Goal: Task Accomplishment & Management: Use online tool/utility

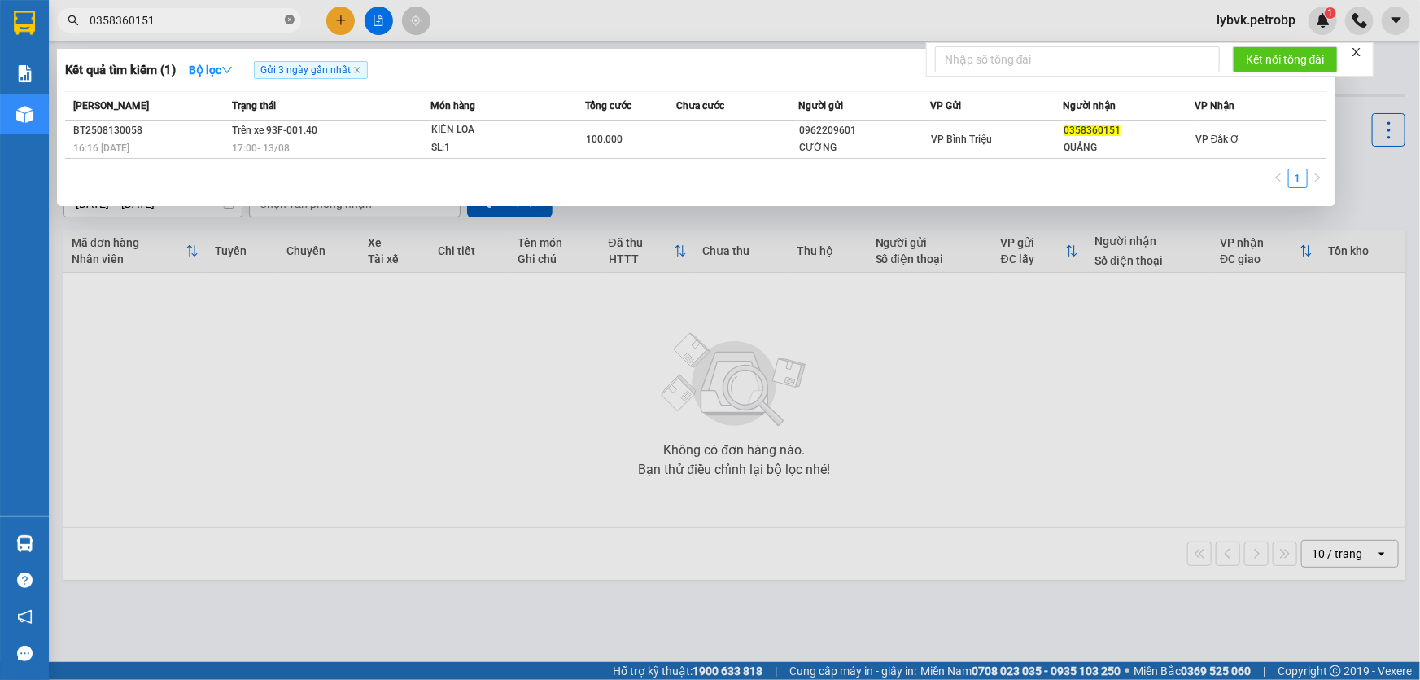
click at [288, 17] on icon "close-circle" at bounding box center [290, 20] width 10 height 10
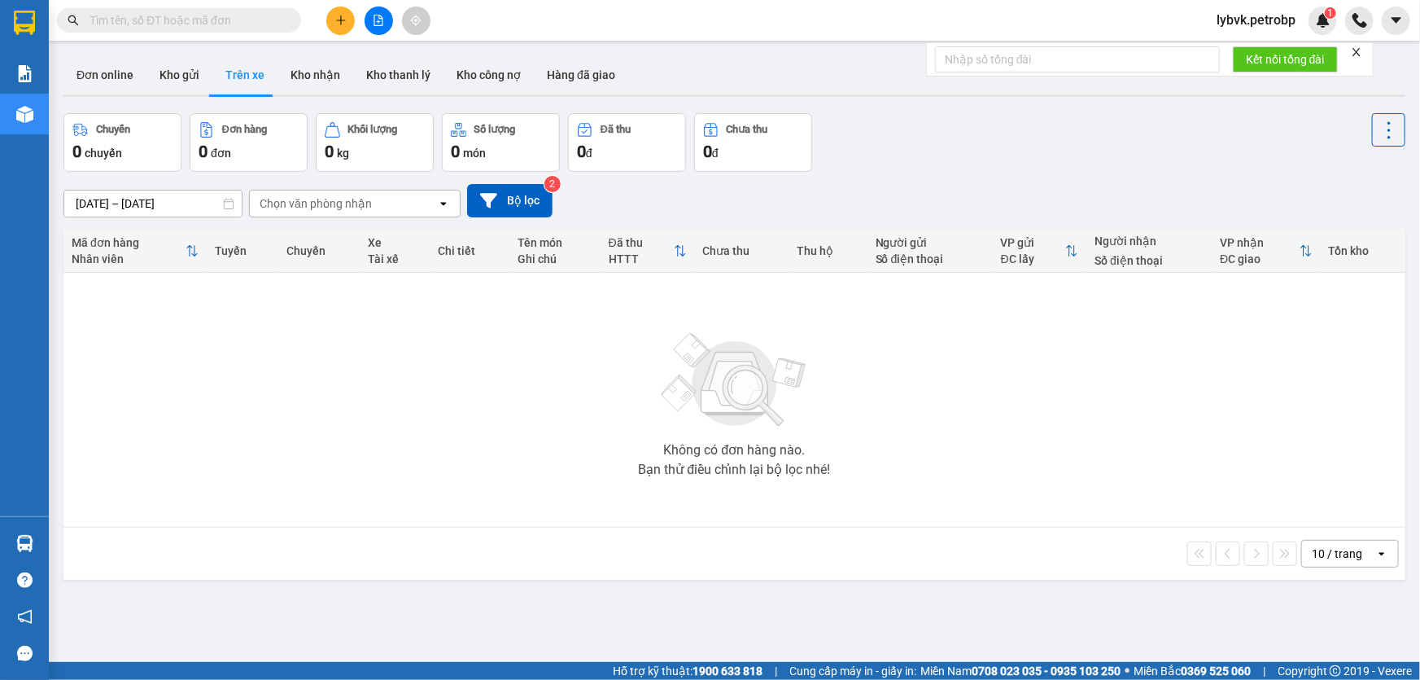
click at [247, 24] on input "text" at bounding box center [186, 20] width 192 height 18
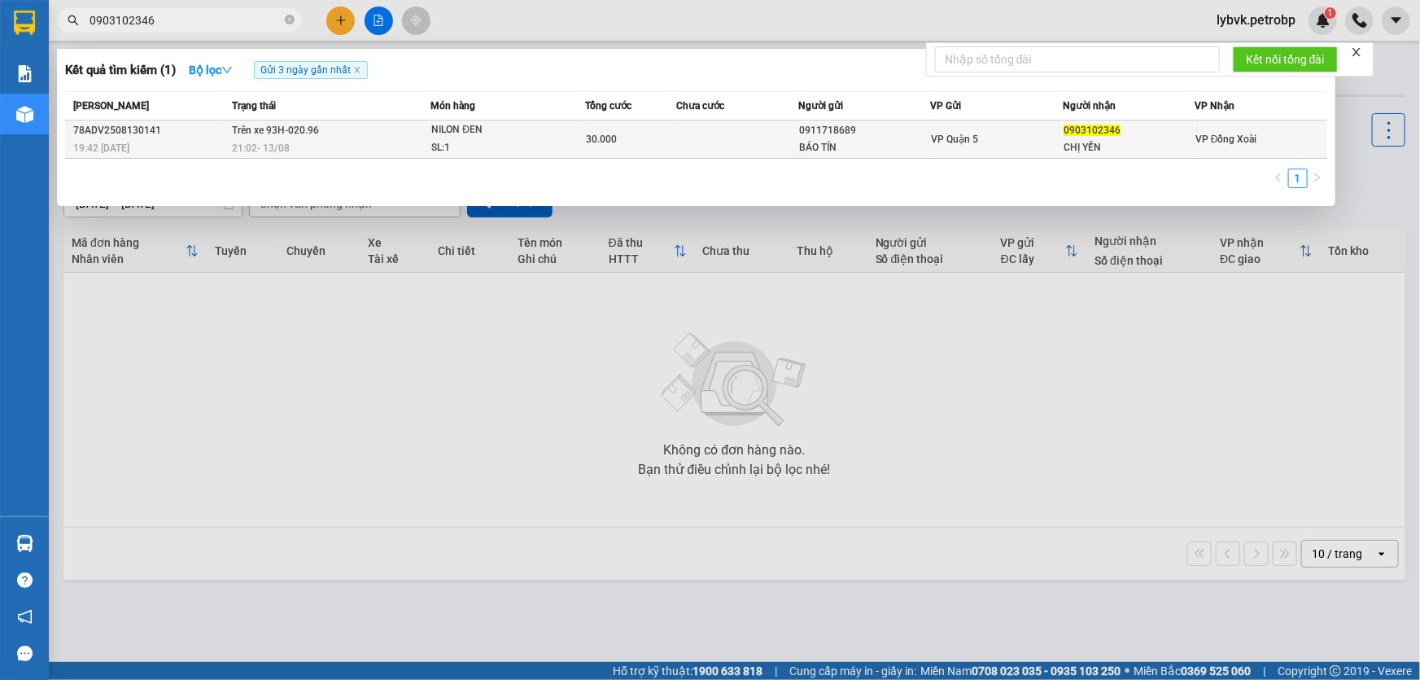
type input "0903102346"
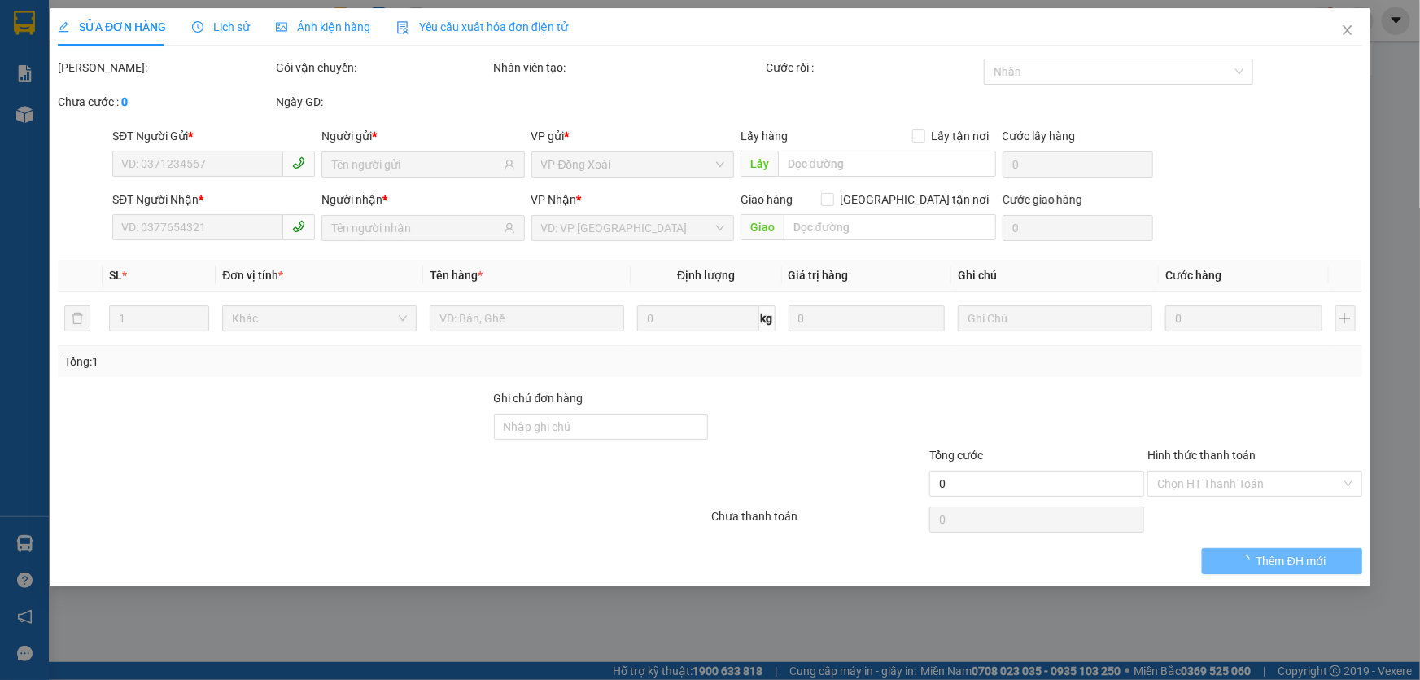
type input "0911718689"
type input "BÁO TÍN"
type input "0903102346"
type input "CHỊ YẾN"
type input "30.000"
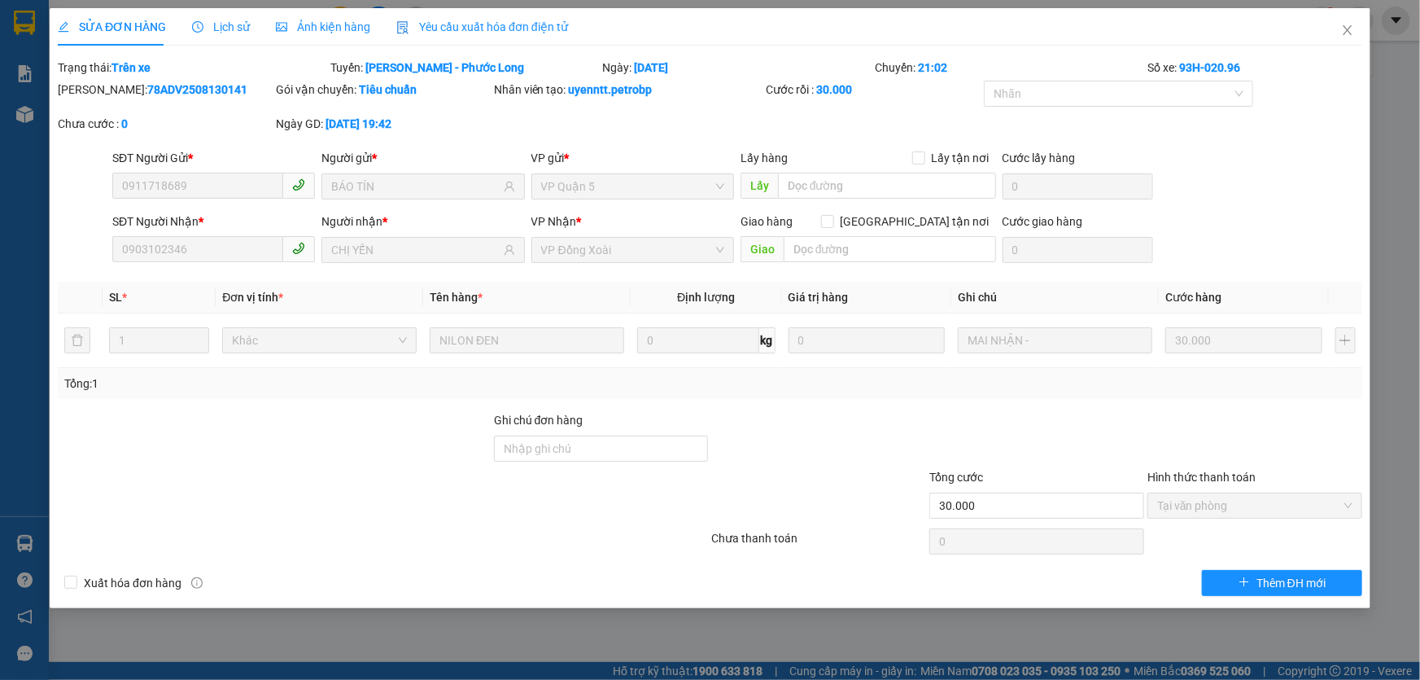
click at [244, 33] on span "Lịch sử" at bounding box center [221, 26] width 58 height 13
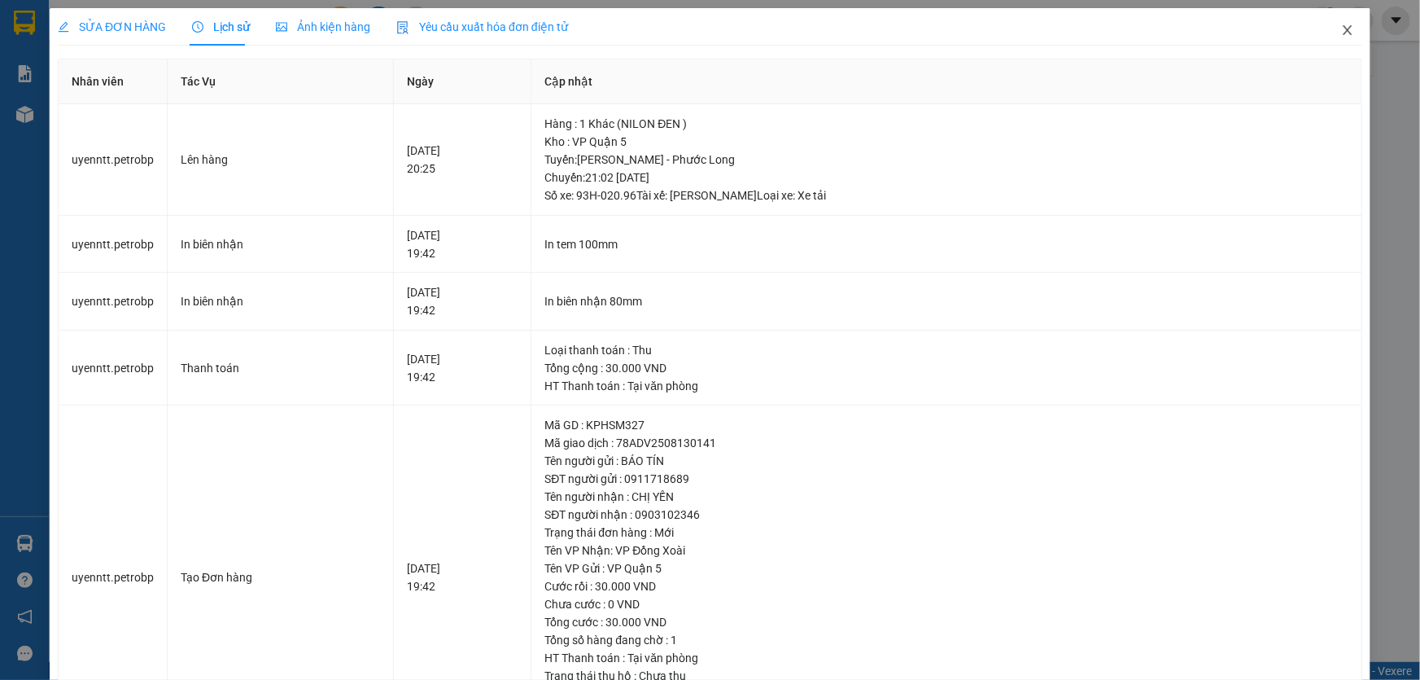
click at [1343, 27] on icon "close" at bounding box center [1347, 30] width 9 height 10
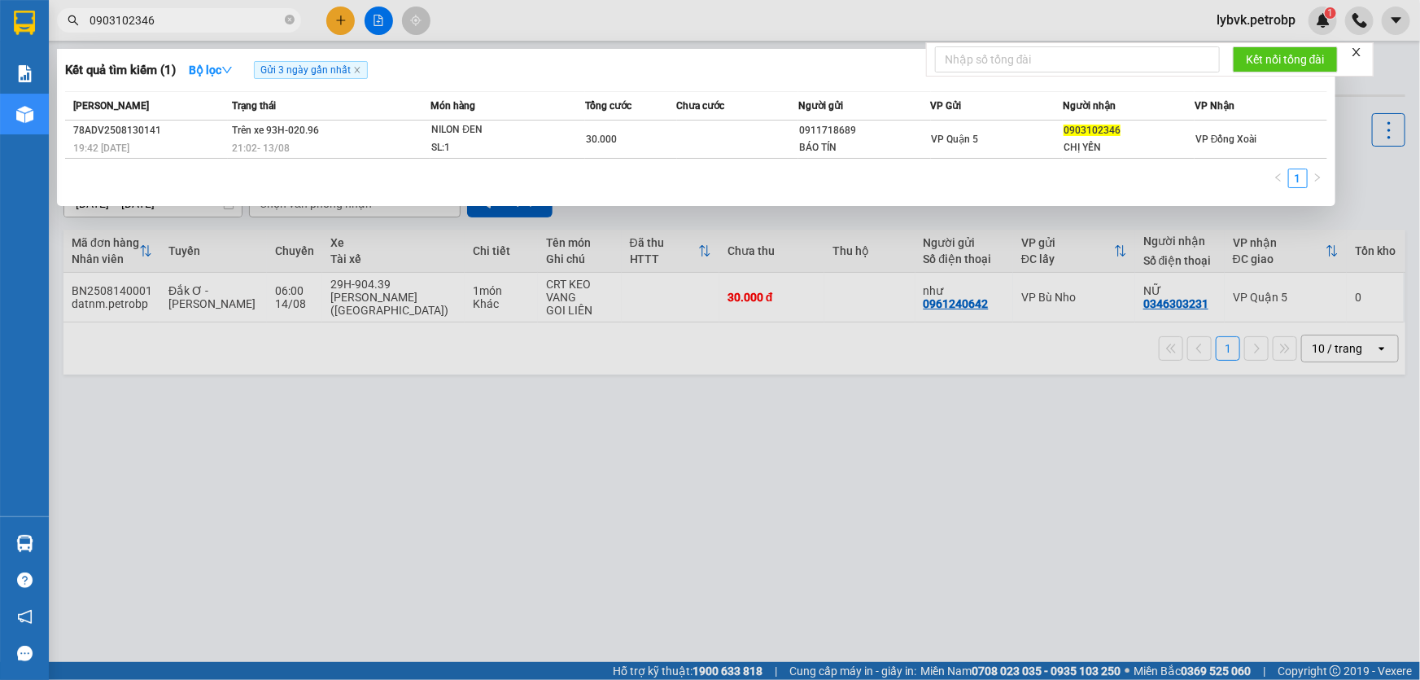
click at [198, 15] on input "0903102346" at bounding box center [186, 20] width 192 height 18
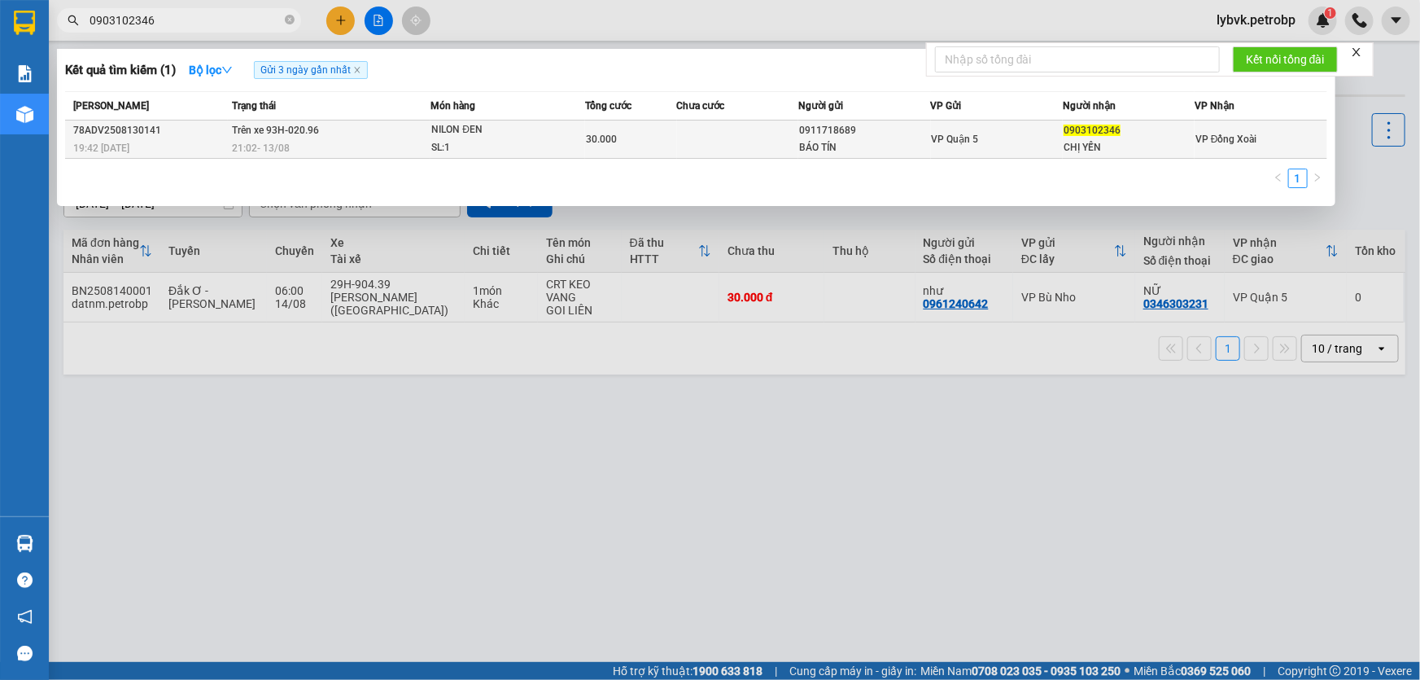
click at [476, 131] on div "NILON ĐEN" at bounding box center [492, 130] width 122 height 18
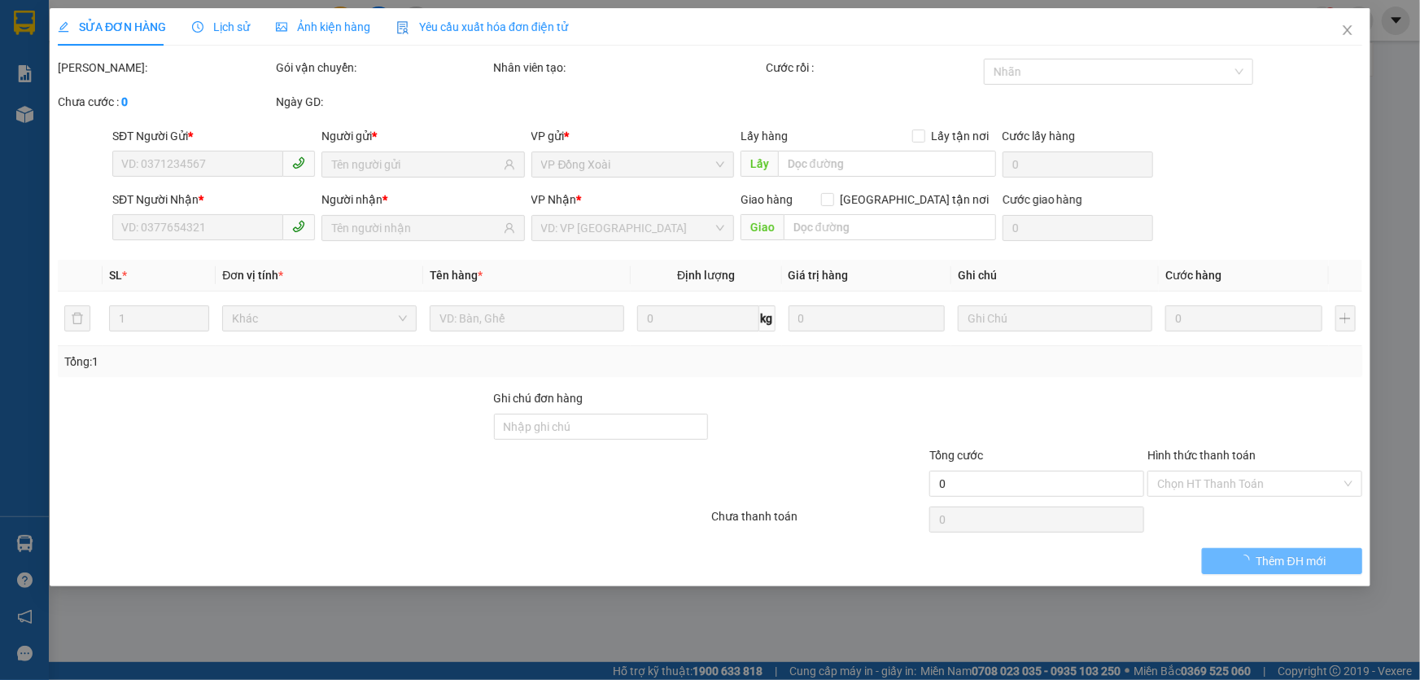
type input "0911718689"
type input "BÁO TÍN"
type input "0903102346"
type input "CHỊ YẾN"
type input "30.000"
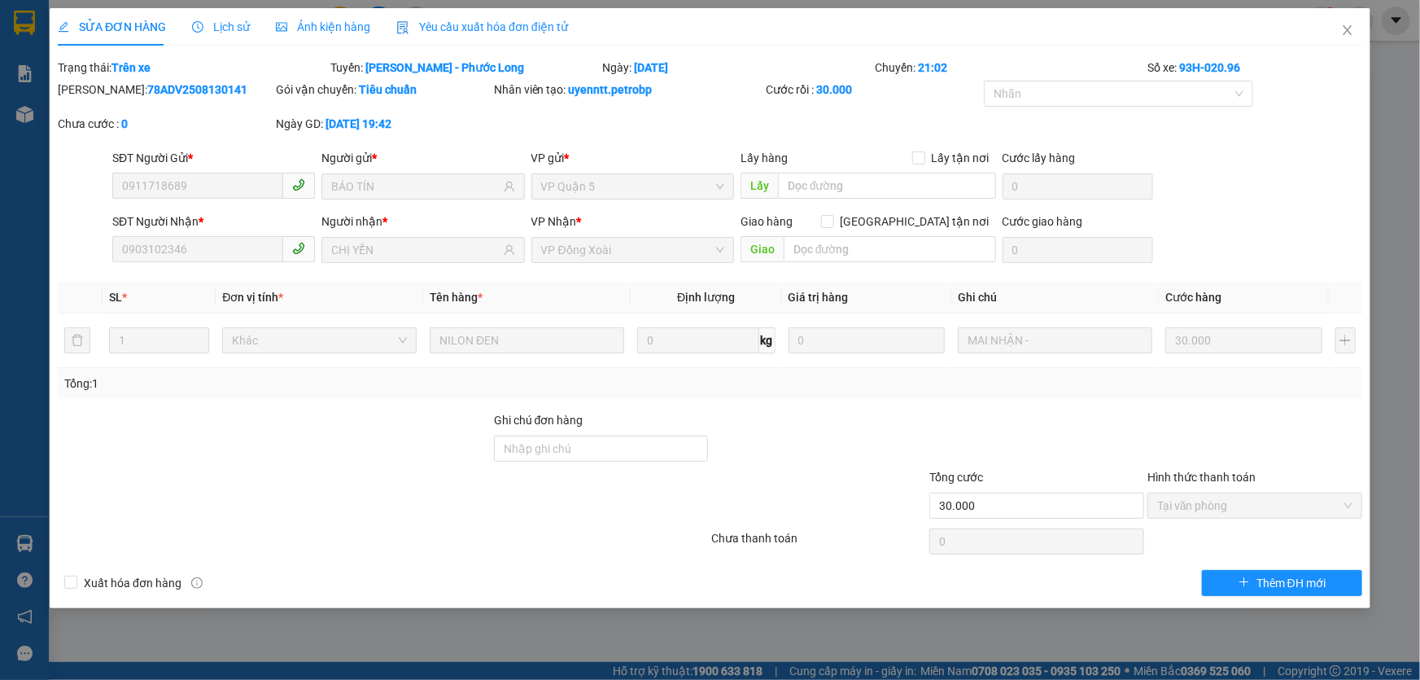
click at [228, 37] on div "Lịch sử" at bounding box center [221, 26] width 58 height 37
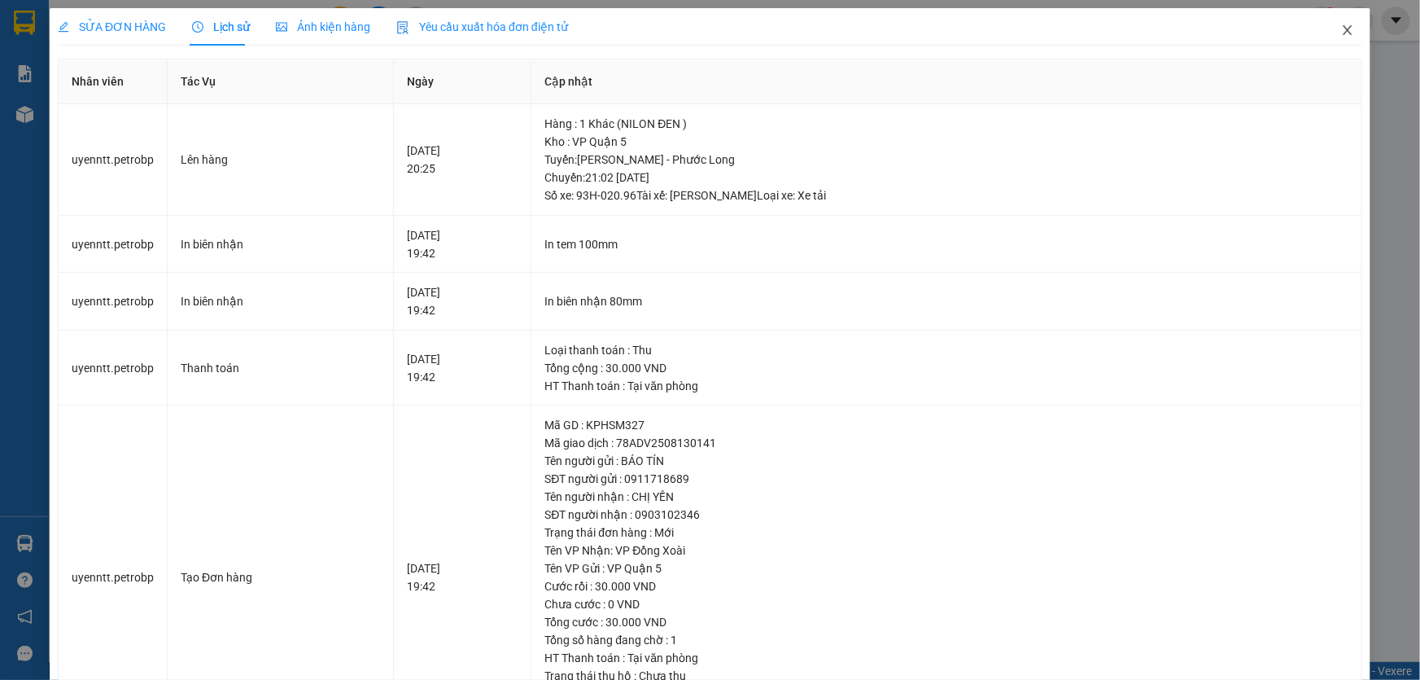
click at [1341, 35] on icon "close" at bounding box center [1347, 30] width 13 height 13
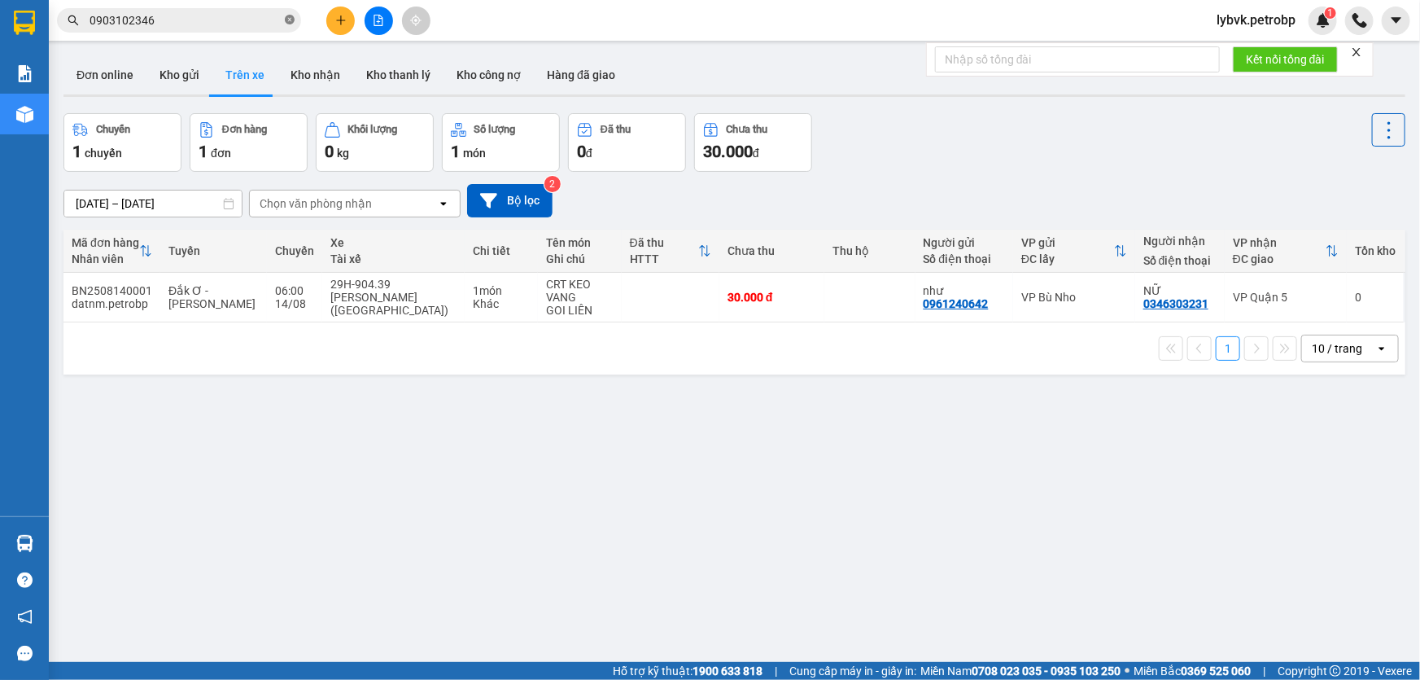
click at [291, 18] on icon "close-circle" at bounding box center [290, 20] width 10 height 10
click at [213, 20] on input "text" at bounding box center [186, 20] width 192 height 18
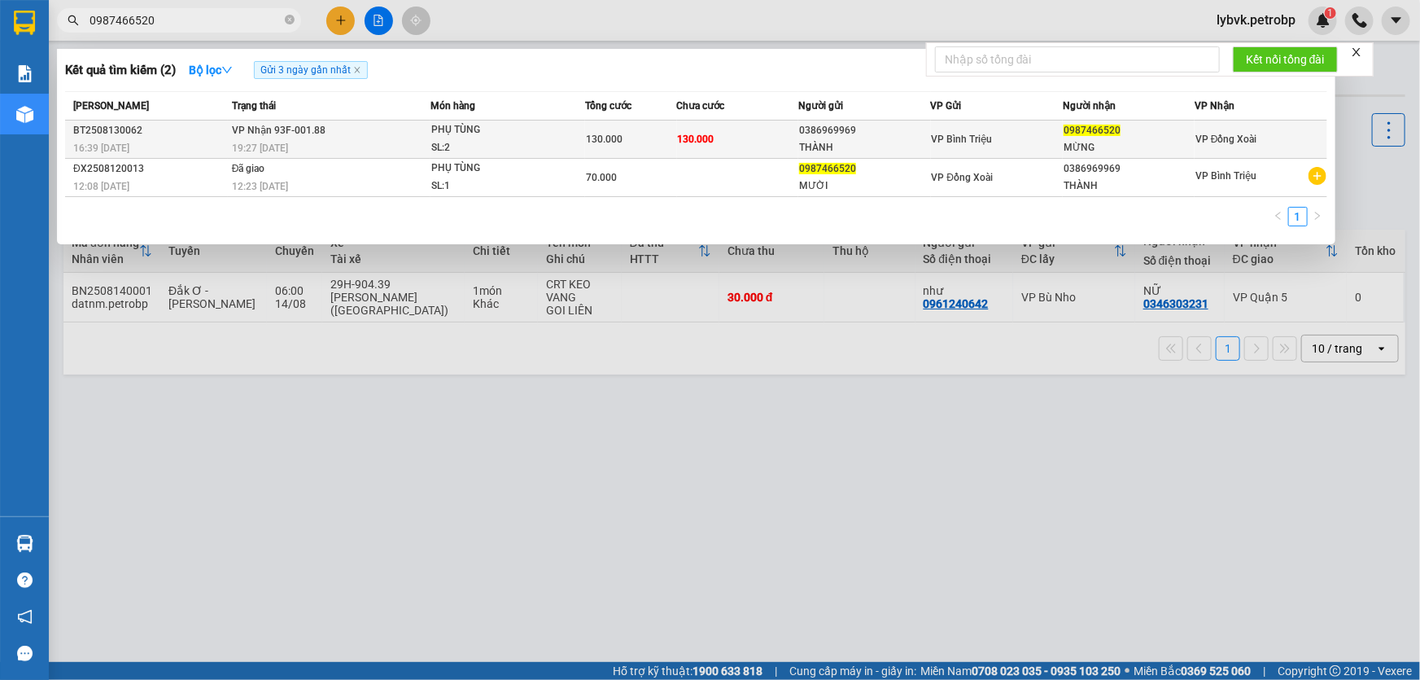
type input "0987466520"
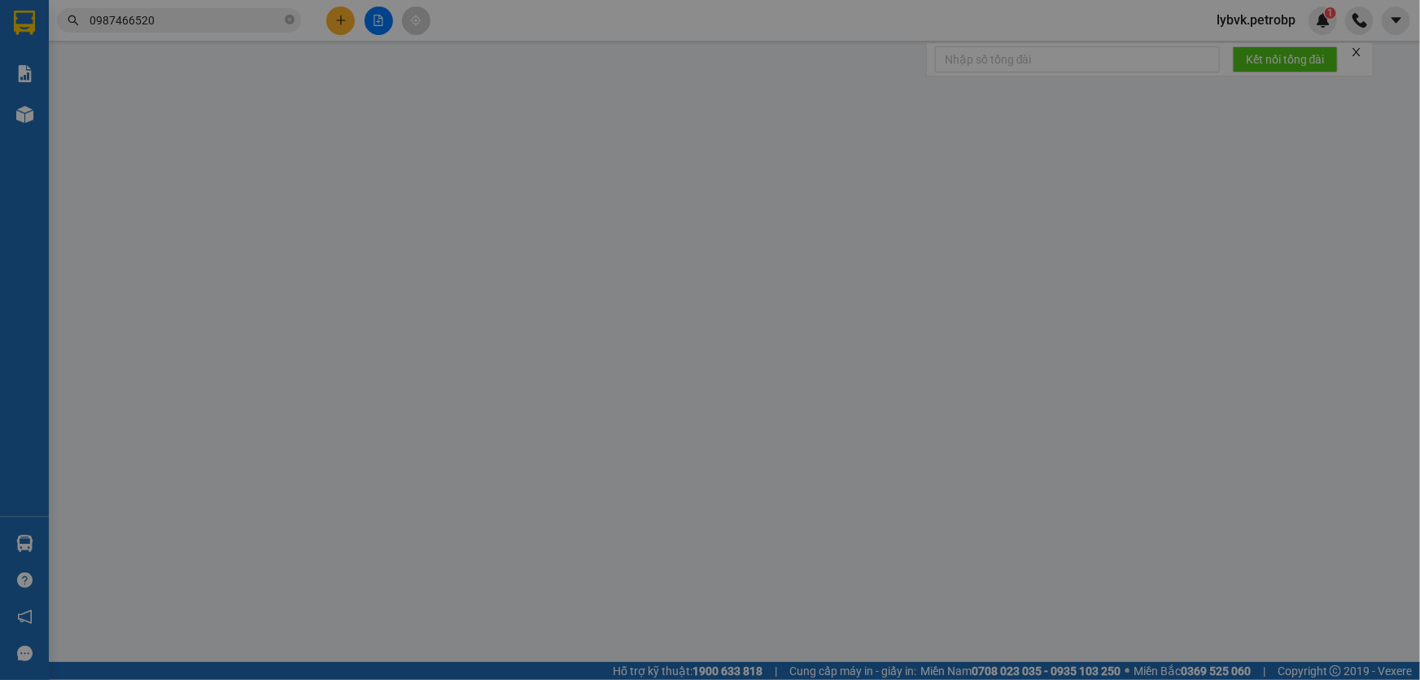
type input "0386969969"
type input "THÀNH"
type input "0987466520"
type input "MỪNG"
type input "130.000"
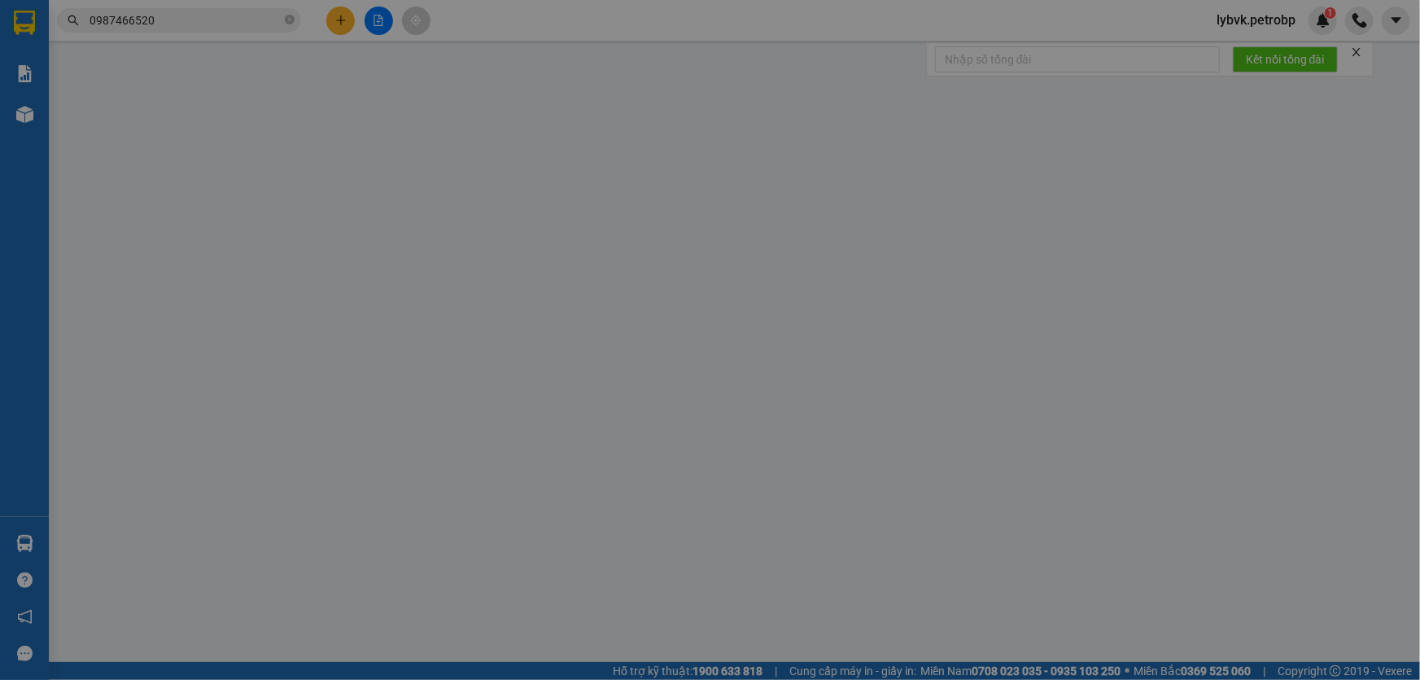
type input "130.000"
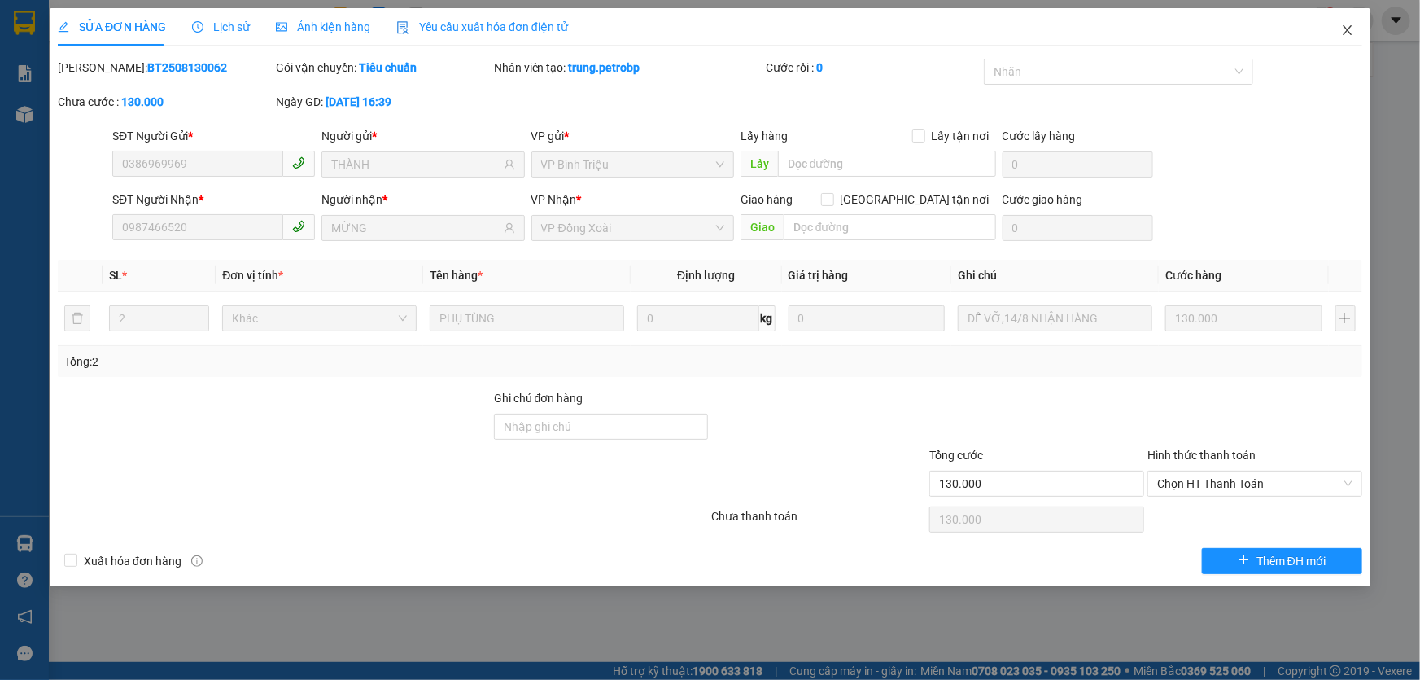
click at [1343, 37] on icon "close" at bounding box center [1347, 30] width 13 height 13
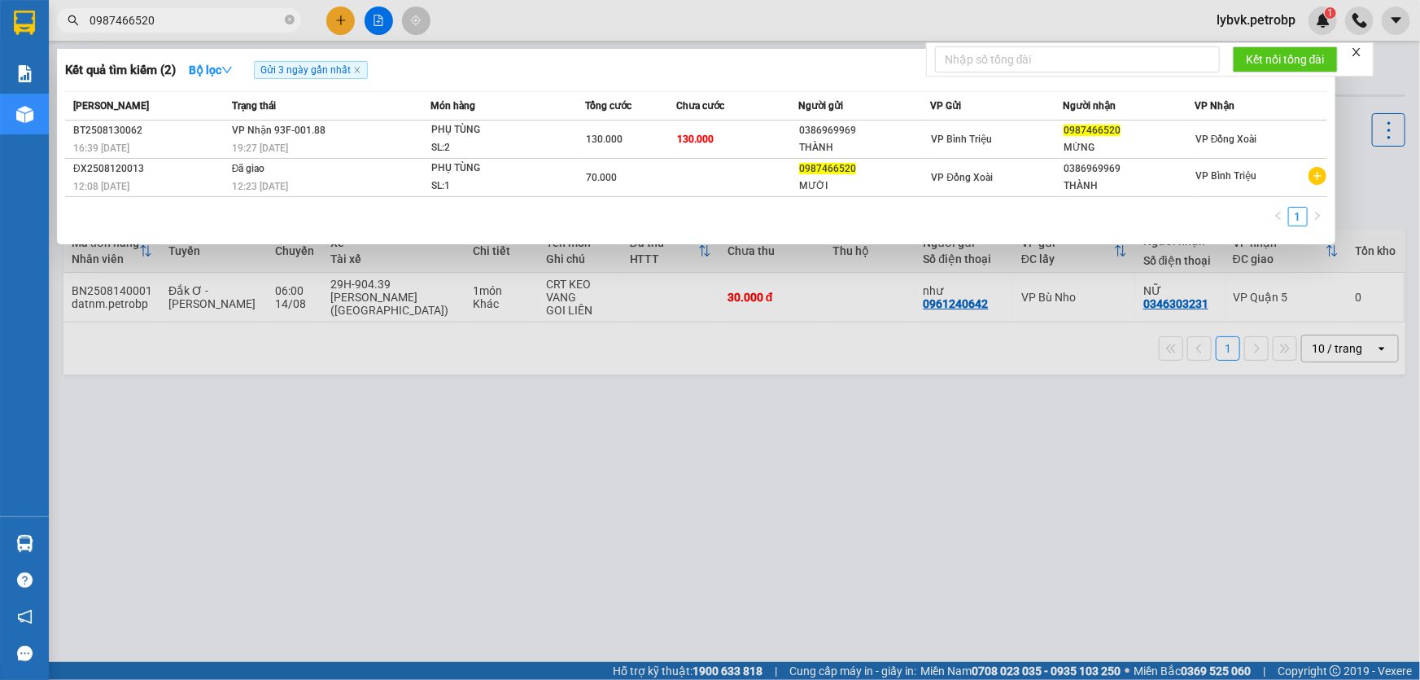
click at [212, 19] on input "0987466520" at bounding box center [186, 20] width 192 height 18
click at [293, 20] on icon "close-circle" at bounding box center [290, 20] width 10 height 10
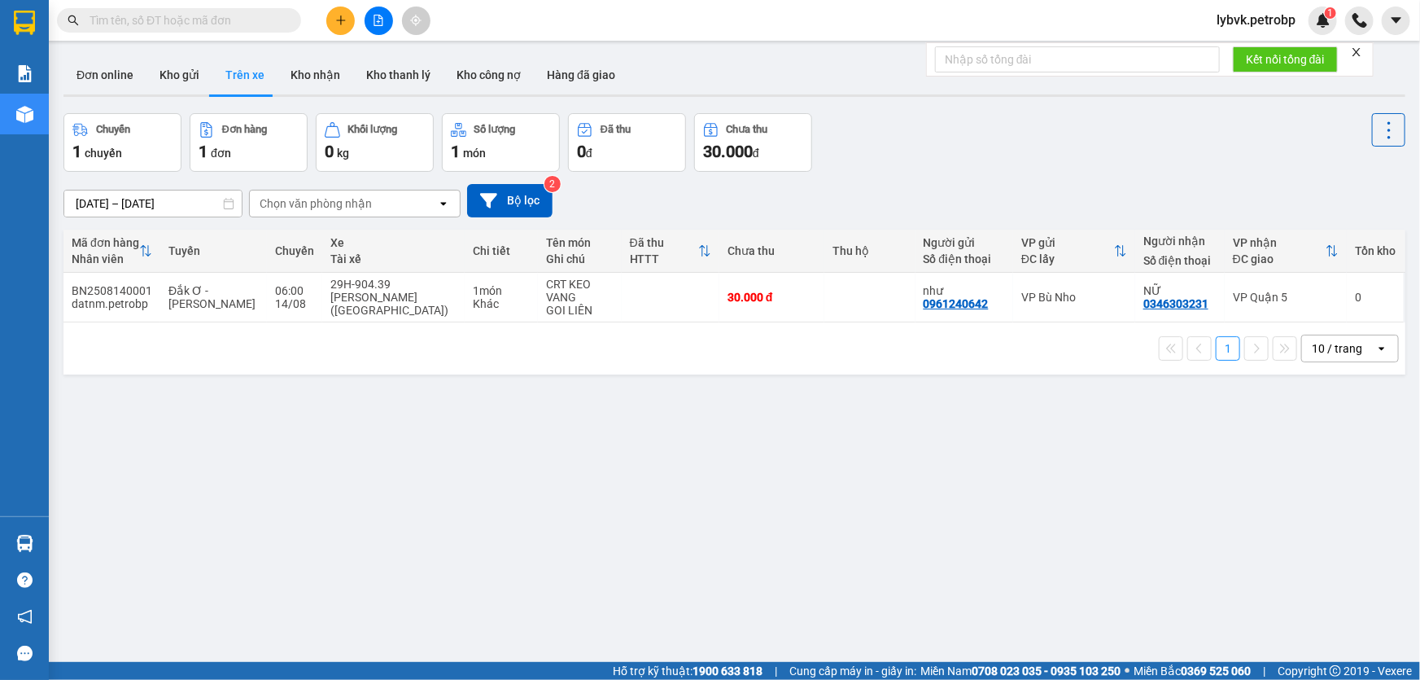
click at [244, 17] on input "text" at bounding box center [186, 20] width 192 height 18
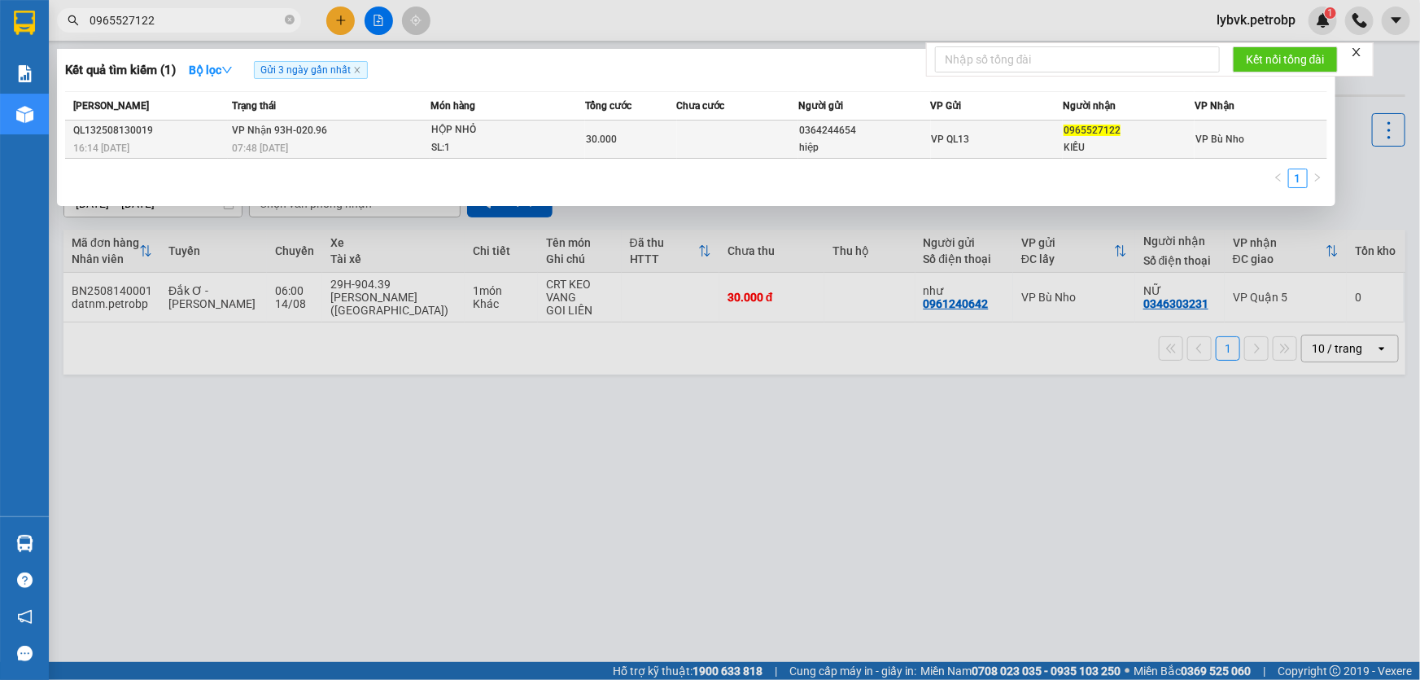
type input "0965527122"
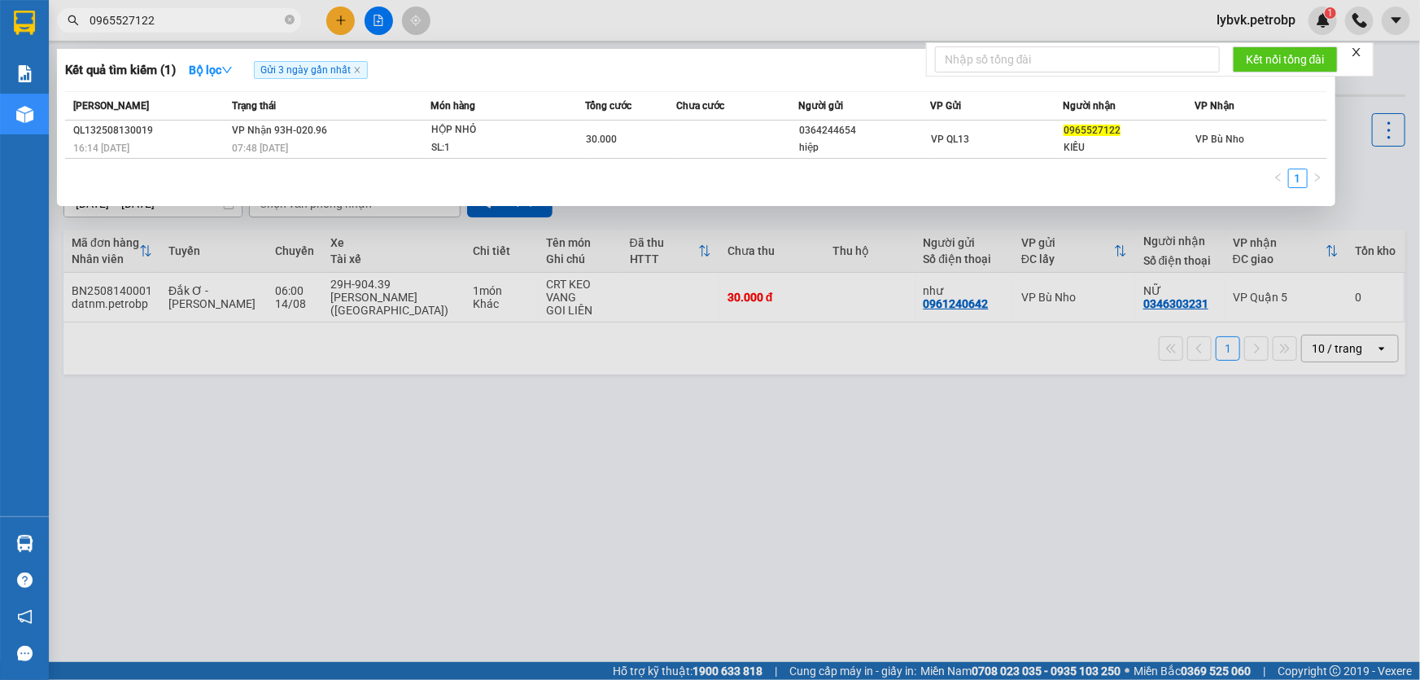
click at [473, 129] on div "HỘP NHỎ" at bounding box center [492, 130] width 122 height 18
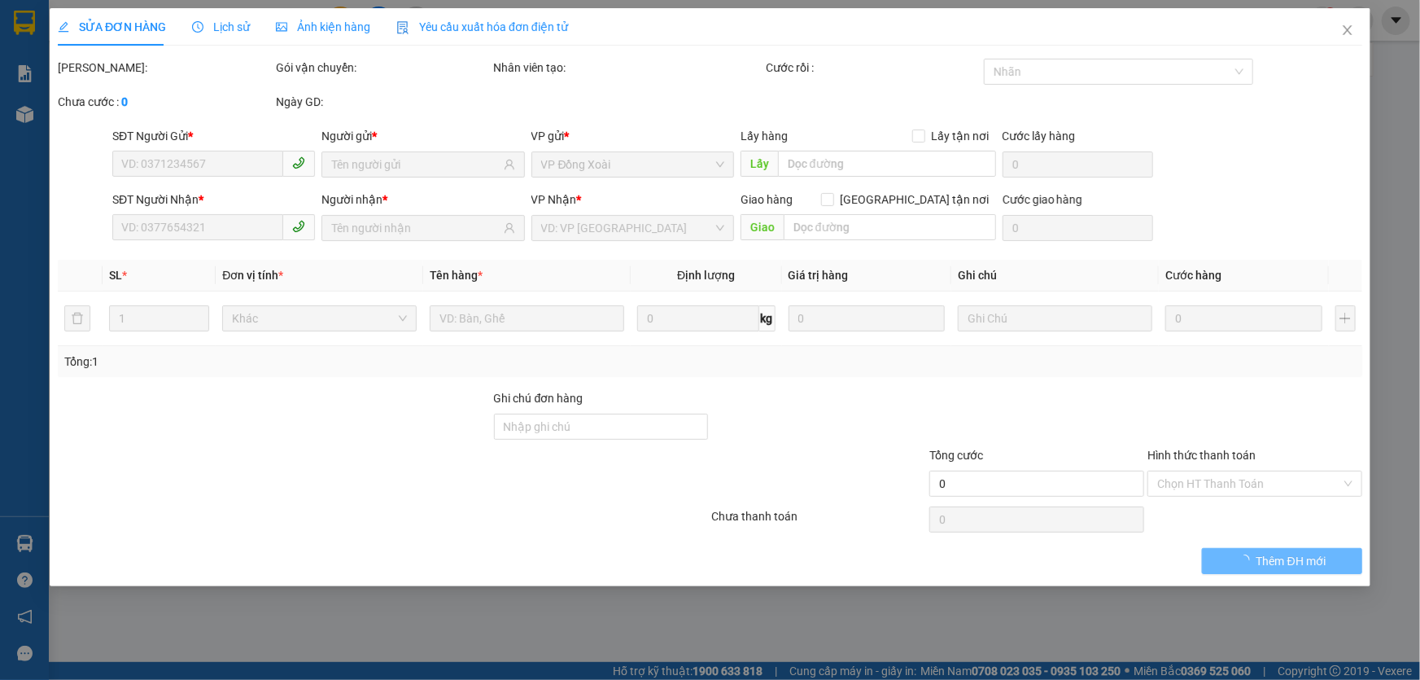
type input "0364244654"
type input "hiệp"
type input "0965527122"
type input "KIỀU"
type input "30.000"
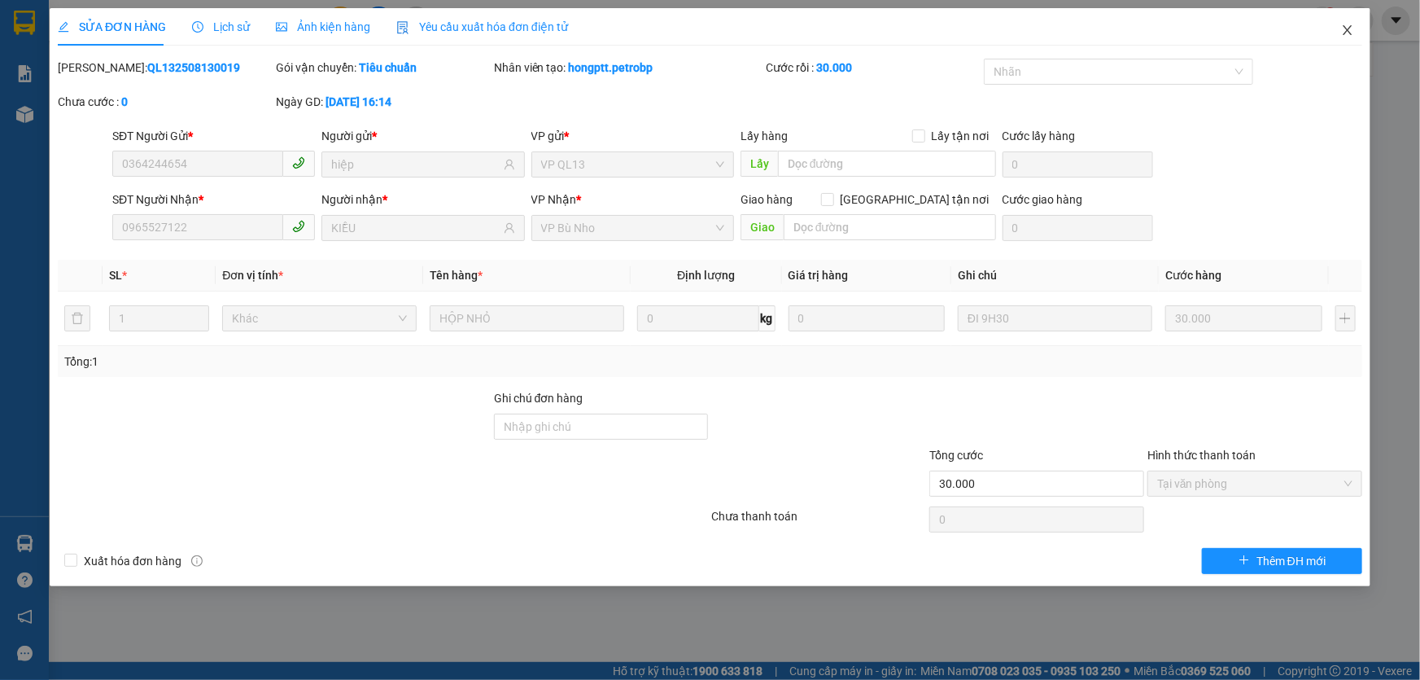
click at [1349, 28] on icon "close" at bounding box center [1347, 30] width 13 height 13
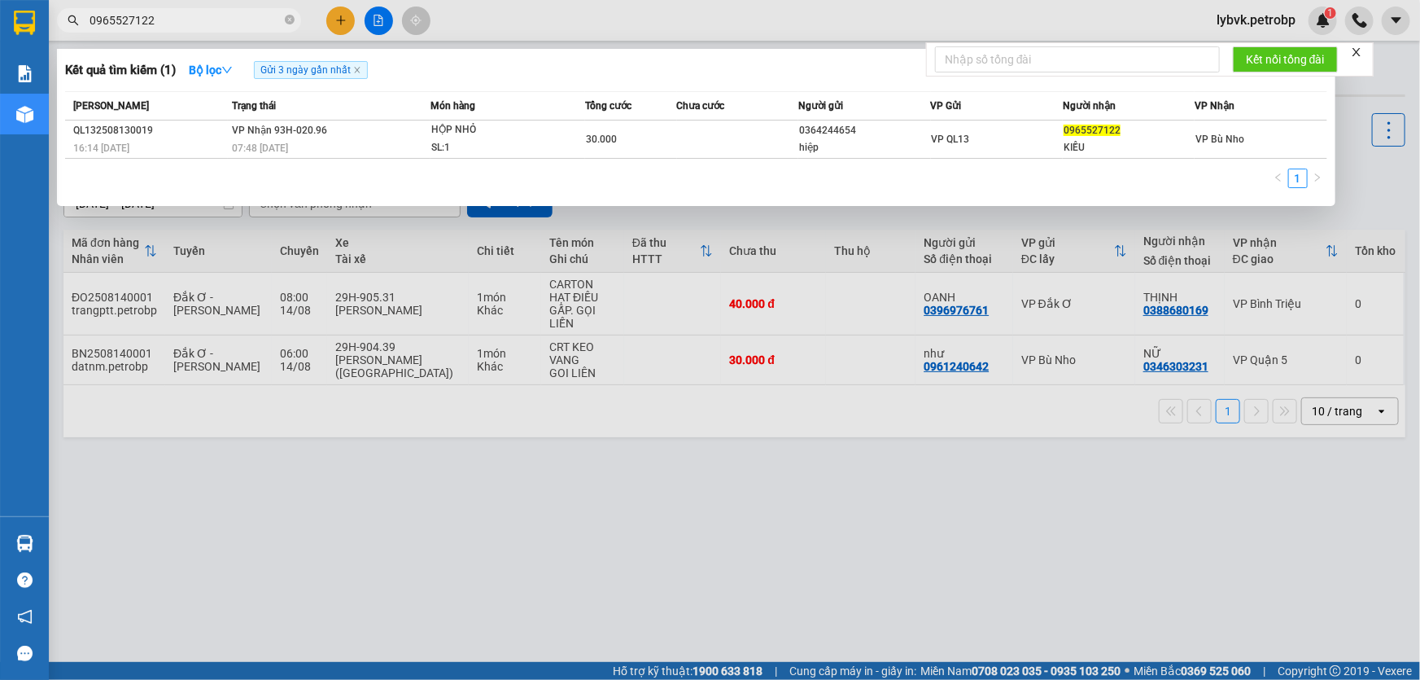
click at [195, 19] on input "0965527122" at bounding box center [186, 20] width 192 height 18
click at [289, 21] on icon "close-circle" at bounding box center [290, 20] width 10 height 10
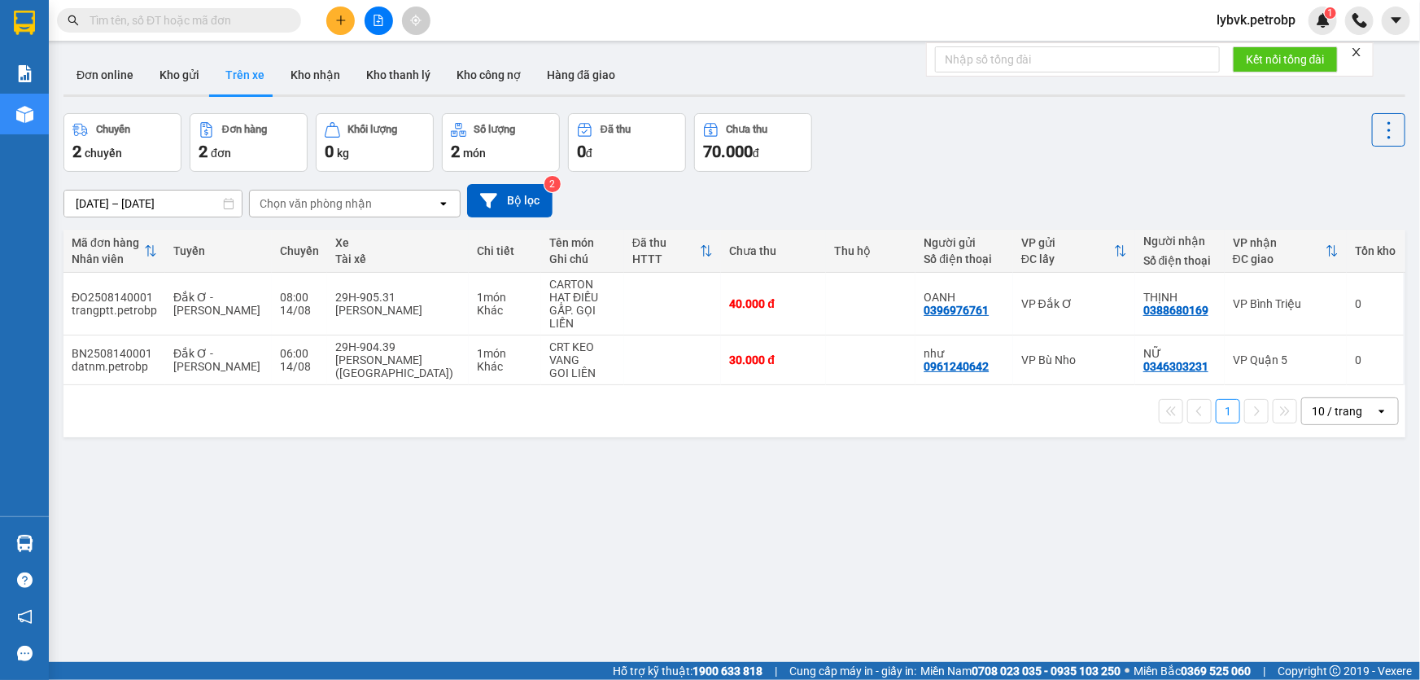
click at [245, 20] on input "text" at bounding box center [186, 20] width 192 height 18
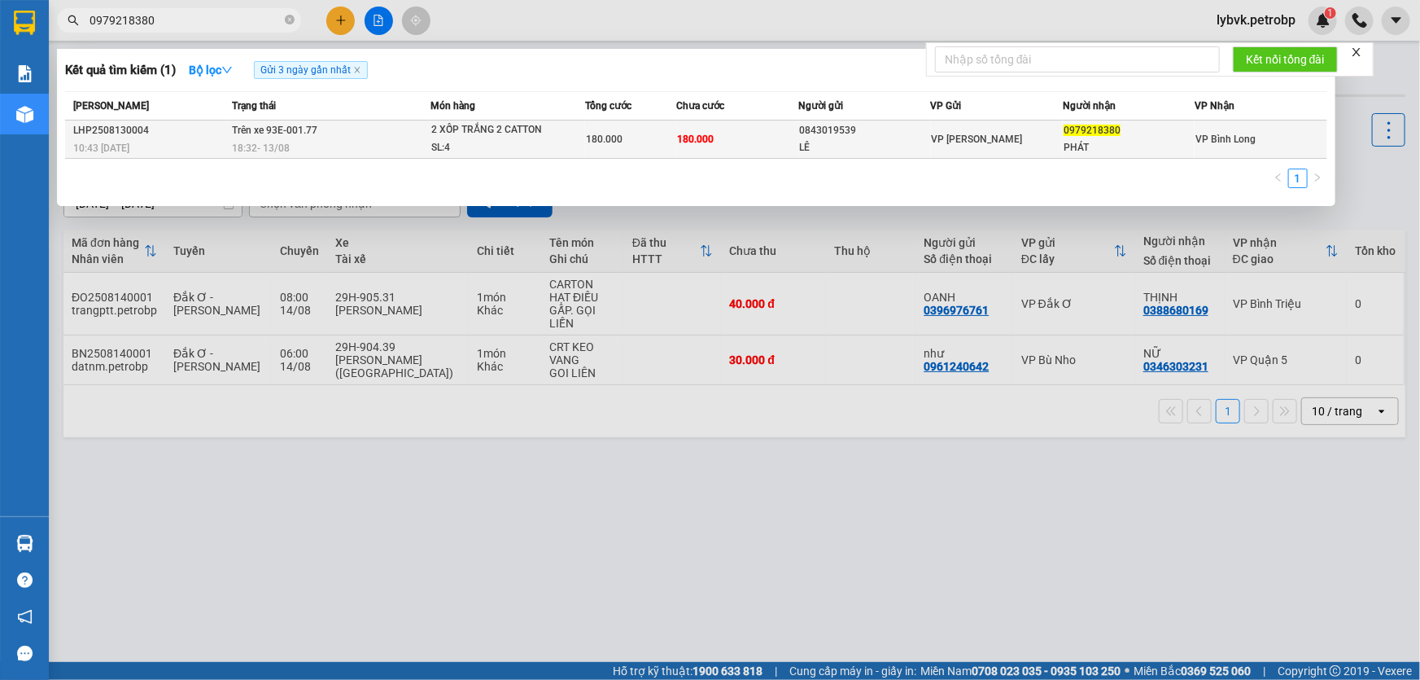
type input "0979218380"
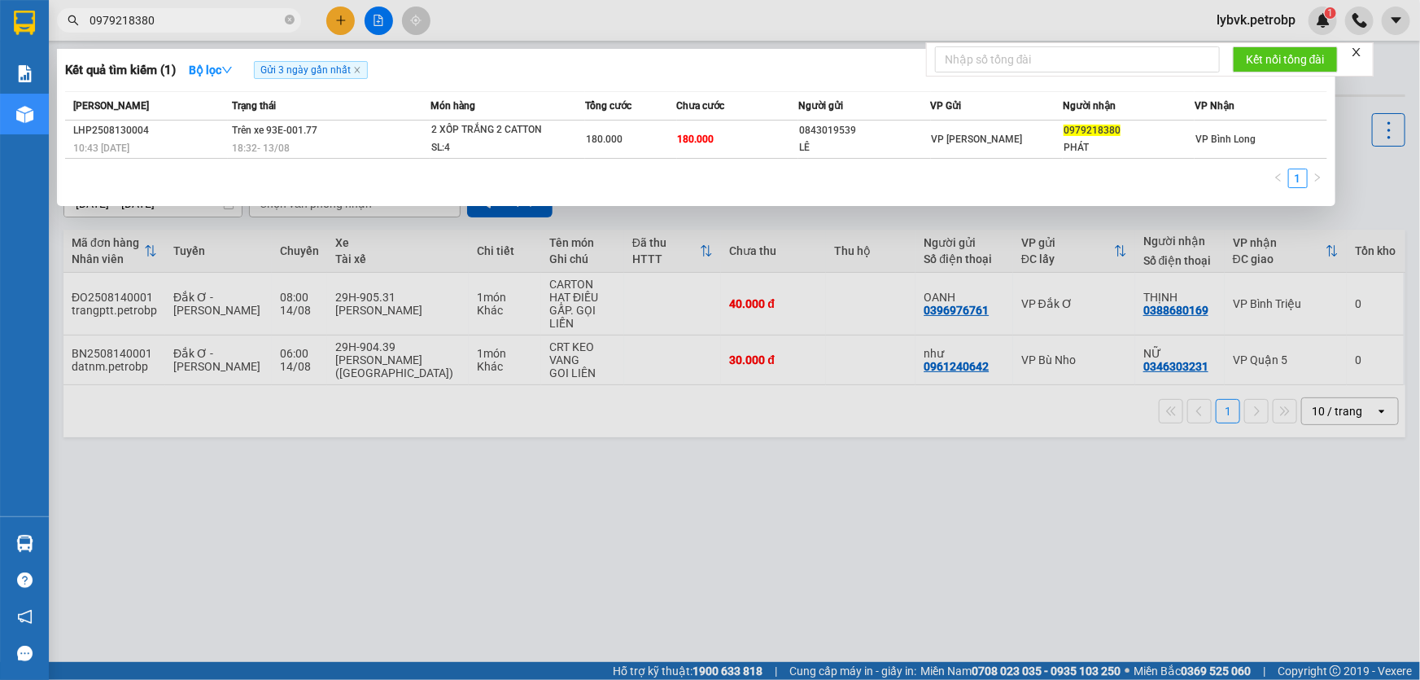
click at [507, 132] on div "2 XỐP TRẮNG 2 CATTON" at bounding box center [492, 130] width 122 height 18
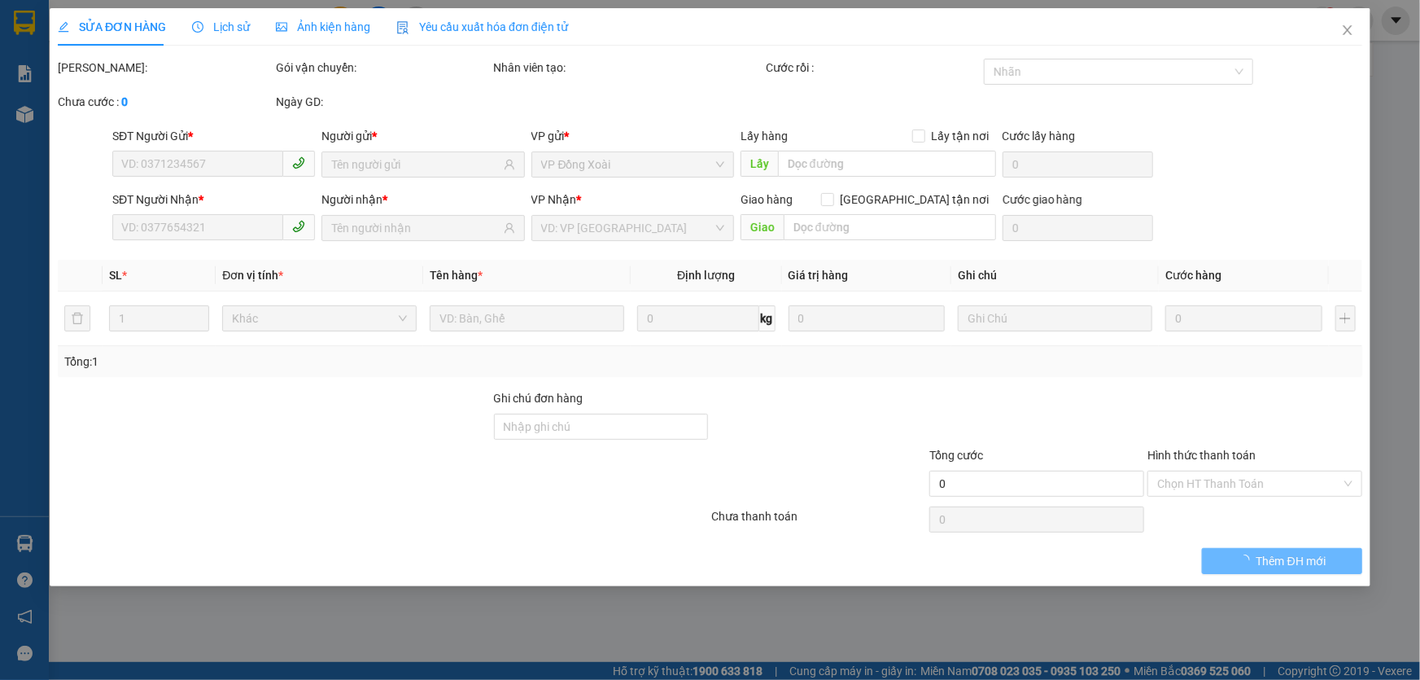
type input "0843019539"
type input "LÊ"
type input "0979218380"
type input "PHÁT"
type input "180.000"
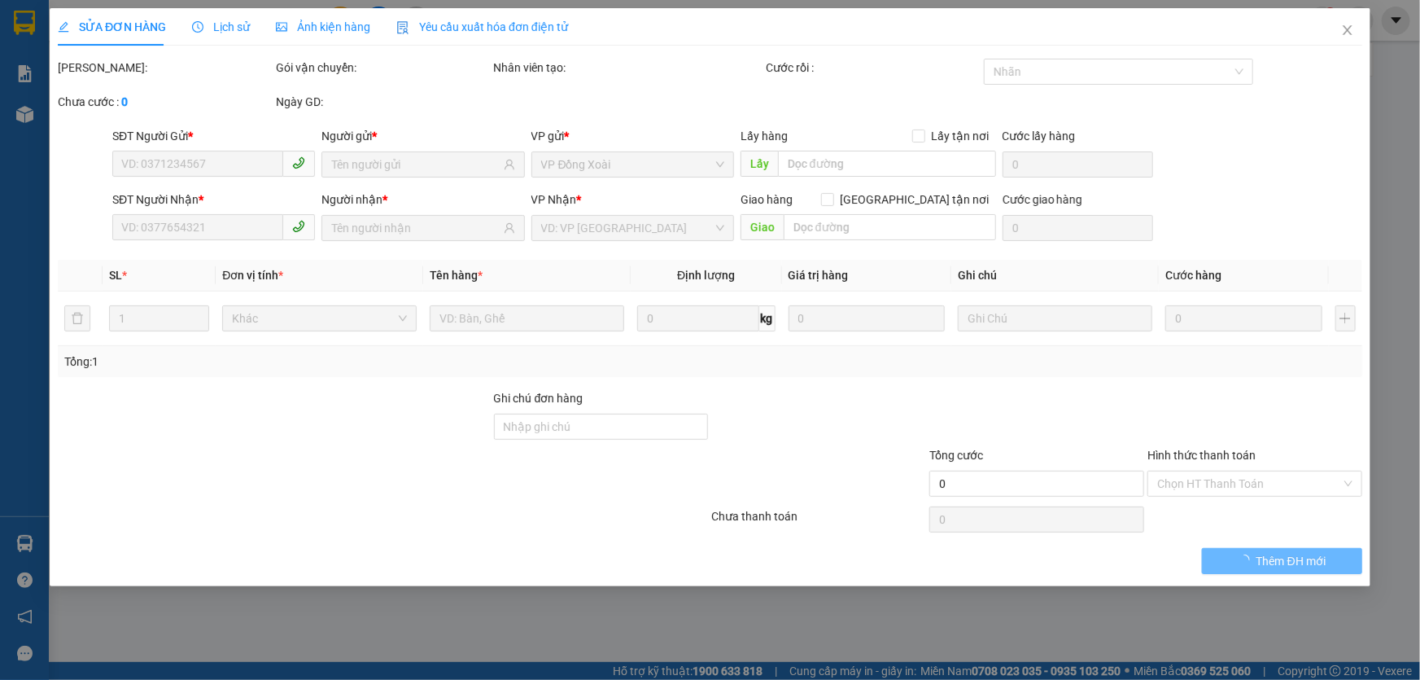
type input "180.000"
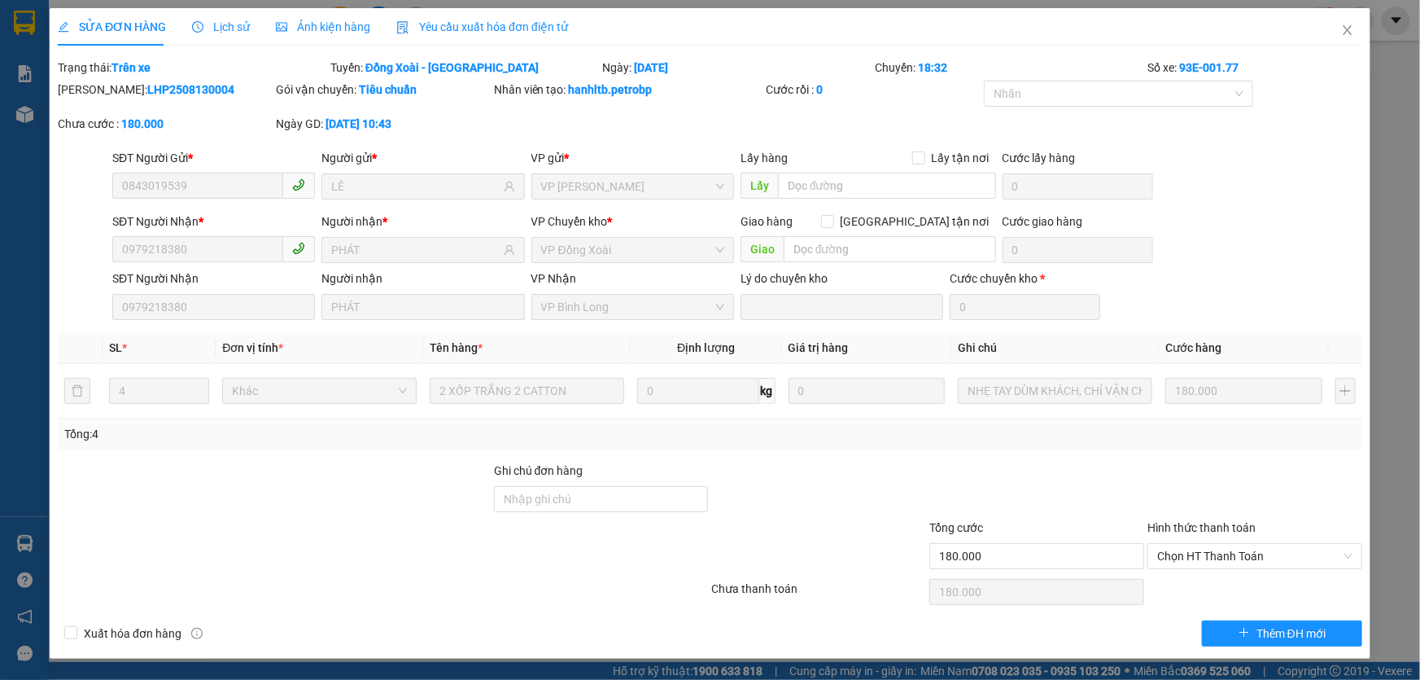
click at [250, 24] on div "SỬA ĐƠN HÀNG Lịch sử Ảnh kiện hàng Yêu cầu xuất hóa đơn điện tử" at bounding box center [313, 26] width 510 height 37
click at [242, 24] on span "Lịch sử" at bounding box center [221, 26] width 58 height 13
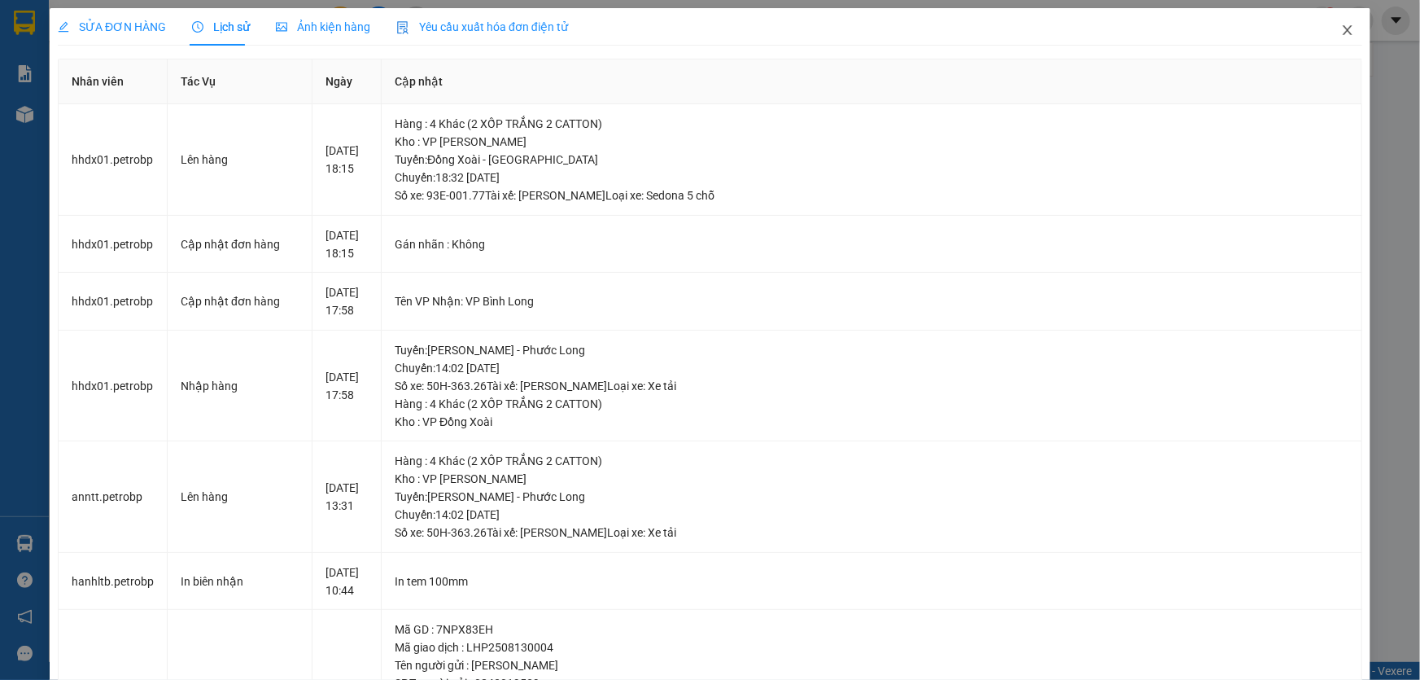
click at [1343, 29] on icon "close" at bounding box center [1347, 30] width 9 height 10
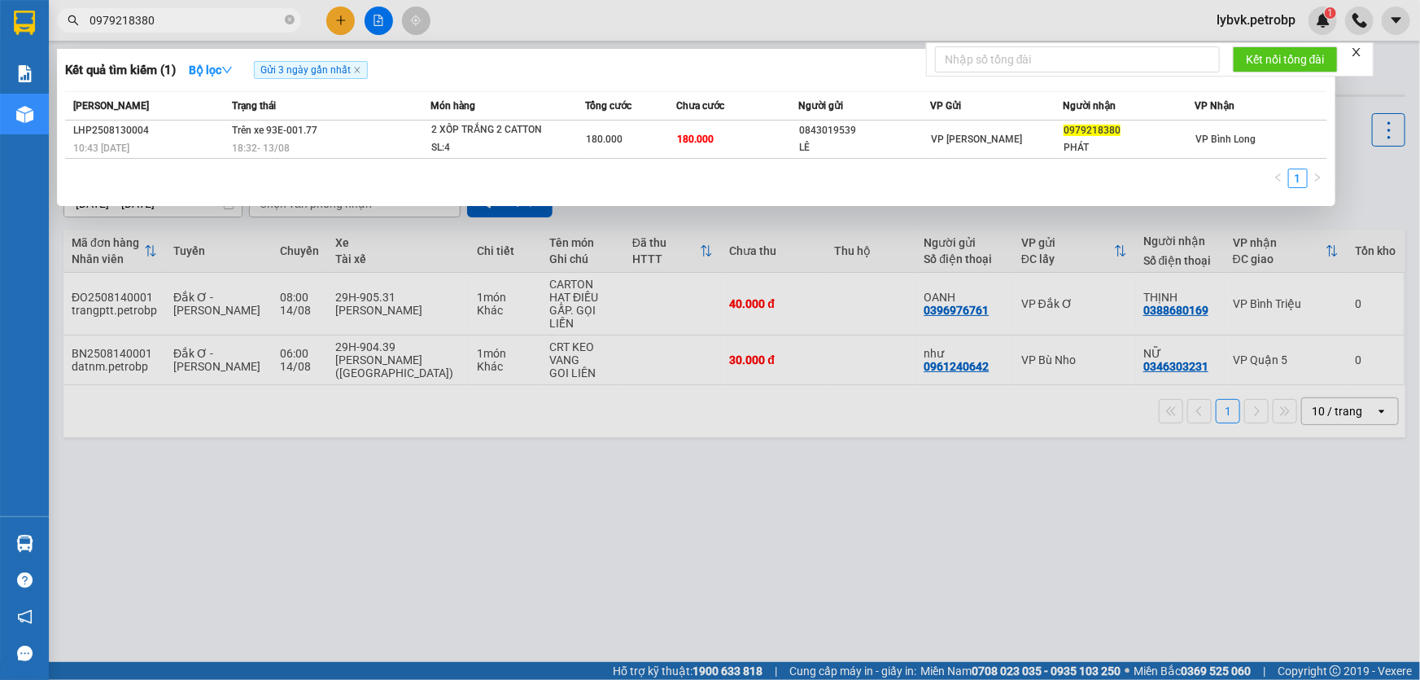
click at [178, 22] on input "0979218380" at bounding box center [186, 20] width 192 height 18
